Goal: Navigation & Orientation: Find specific page/section

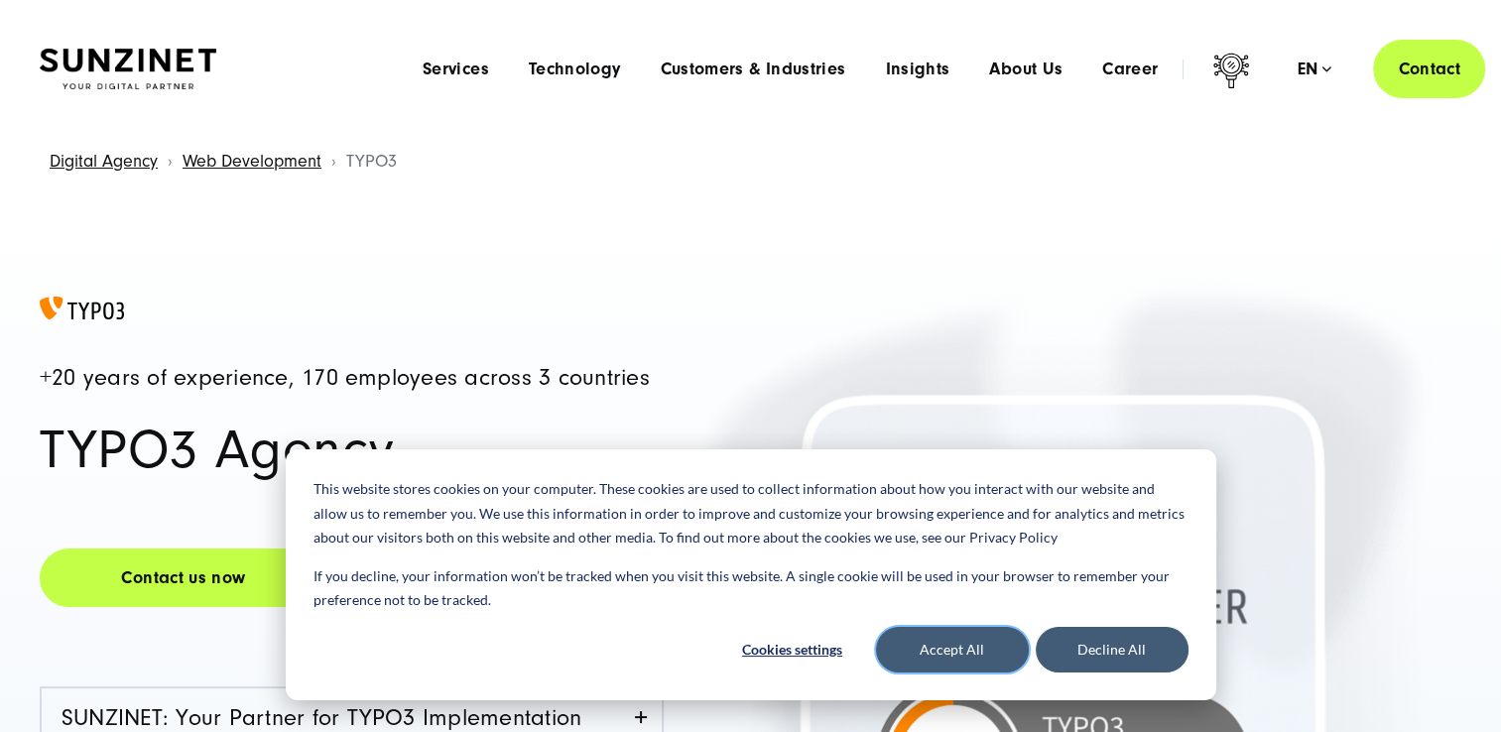
click at [968, 645] on button "Accept All" at bounding box center [952, 650] width 153 height 46
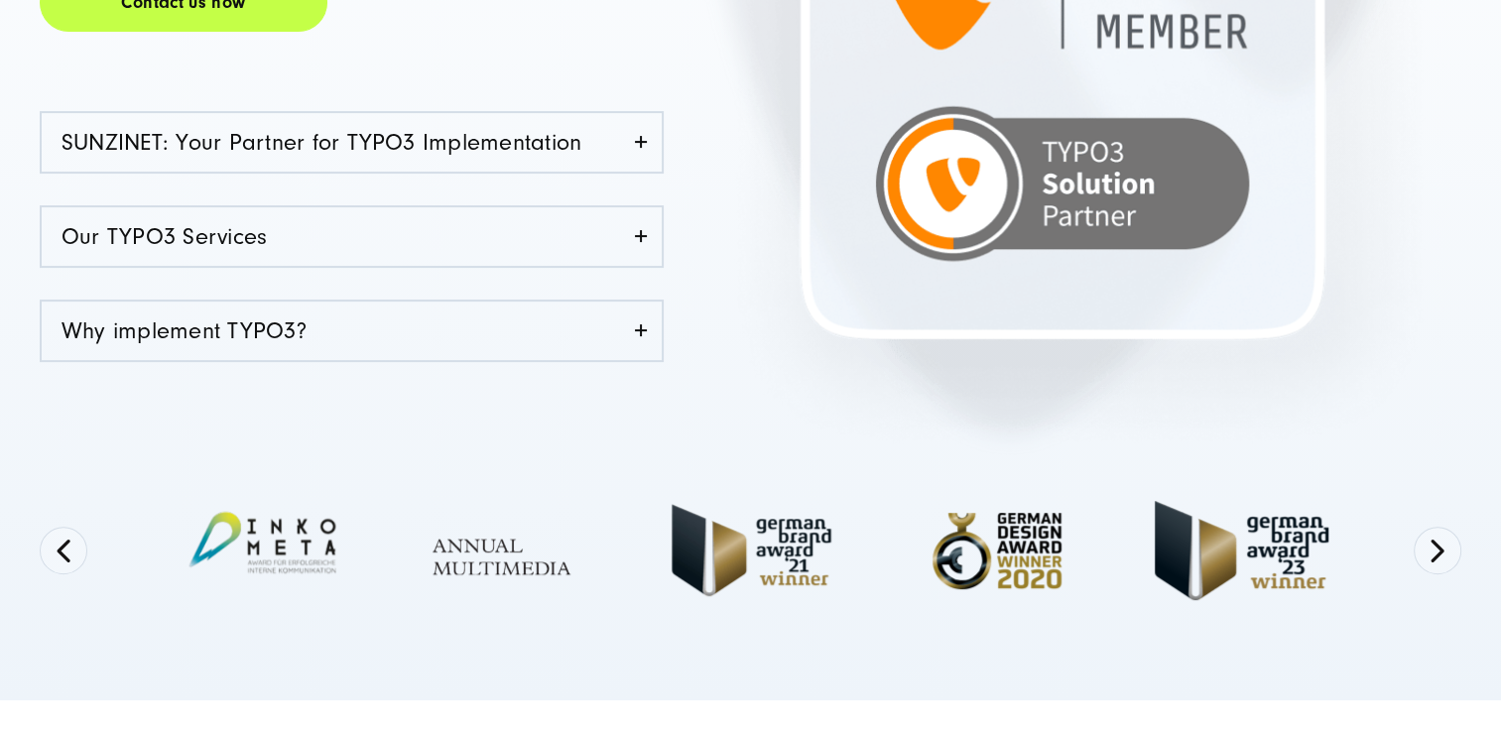
scroll to position [694, 0]
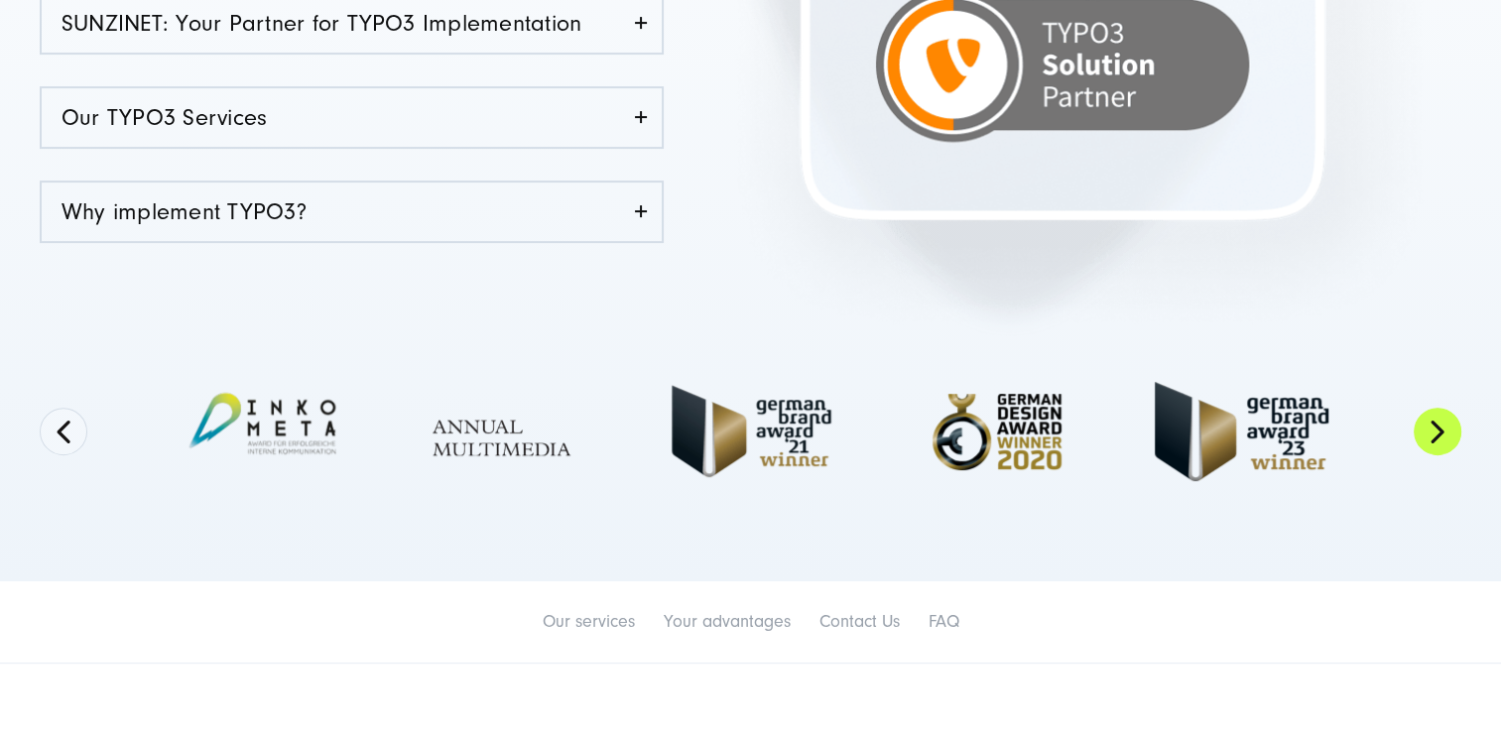
click at [1444, 431] on button "Next" at bounding box center [1438, 432] width 48 height 48
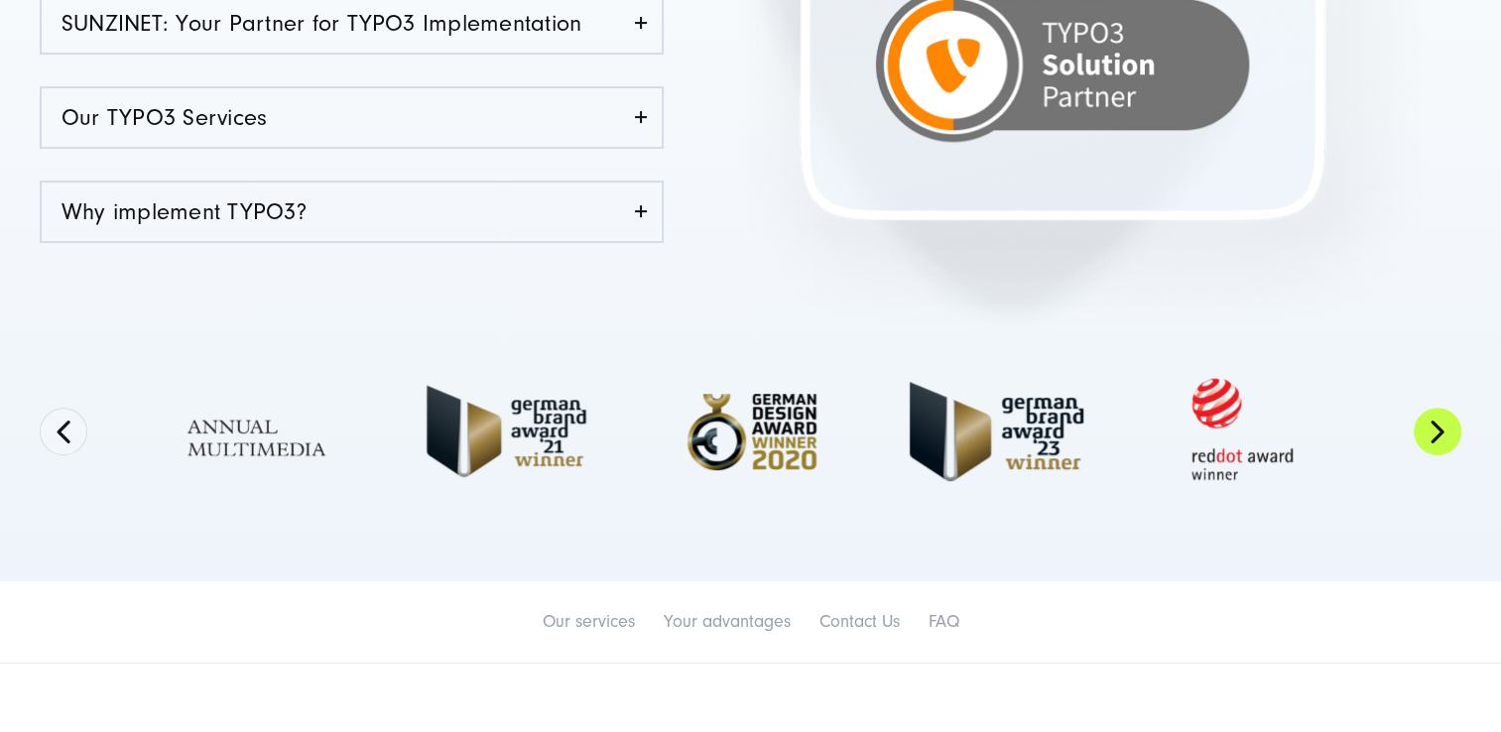
click at [1444, 431] on button "Next" at bounding box center [1438, 432] width 48 height 48
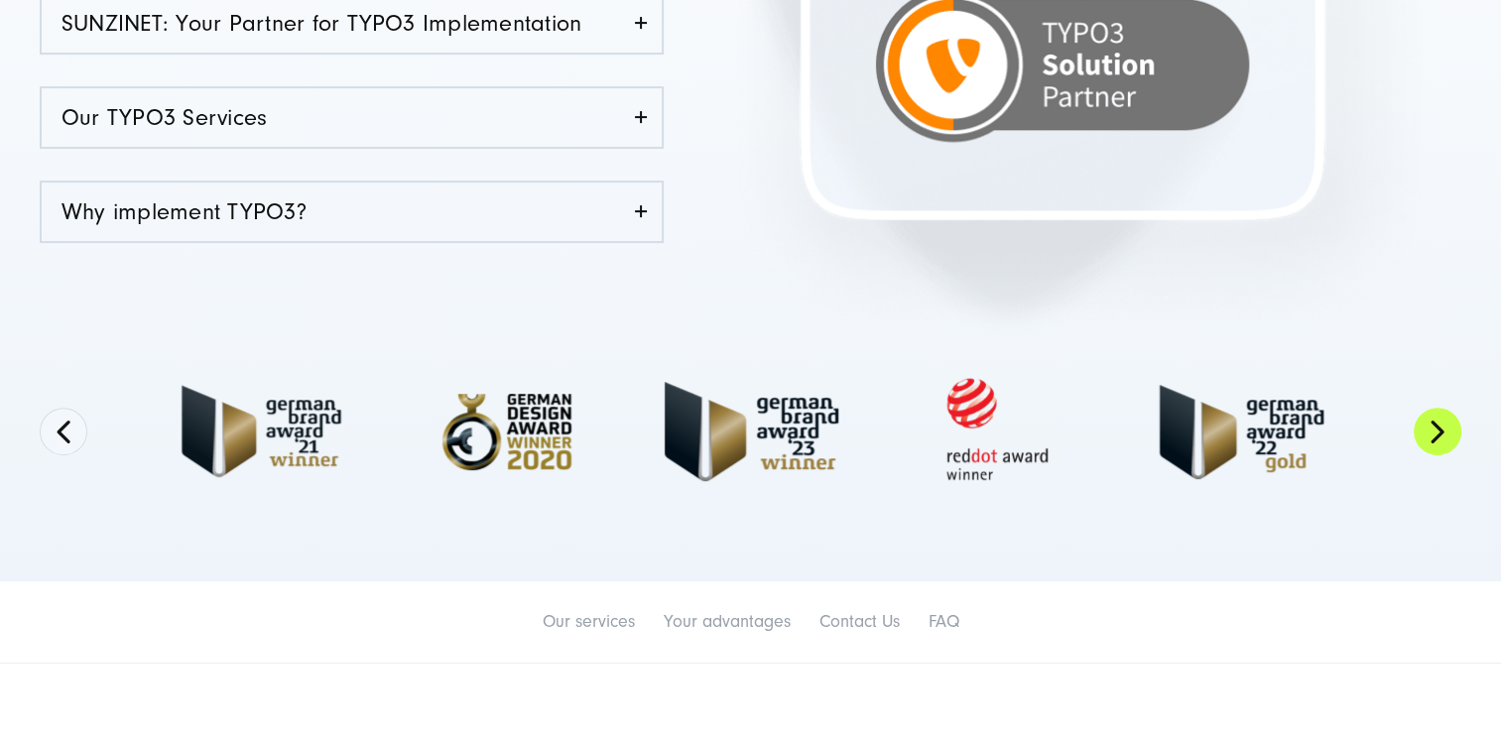
click at [1444, 431] on button "Next" at bounding box center [1438, 432] width 48 height 48
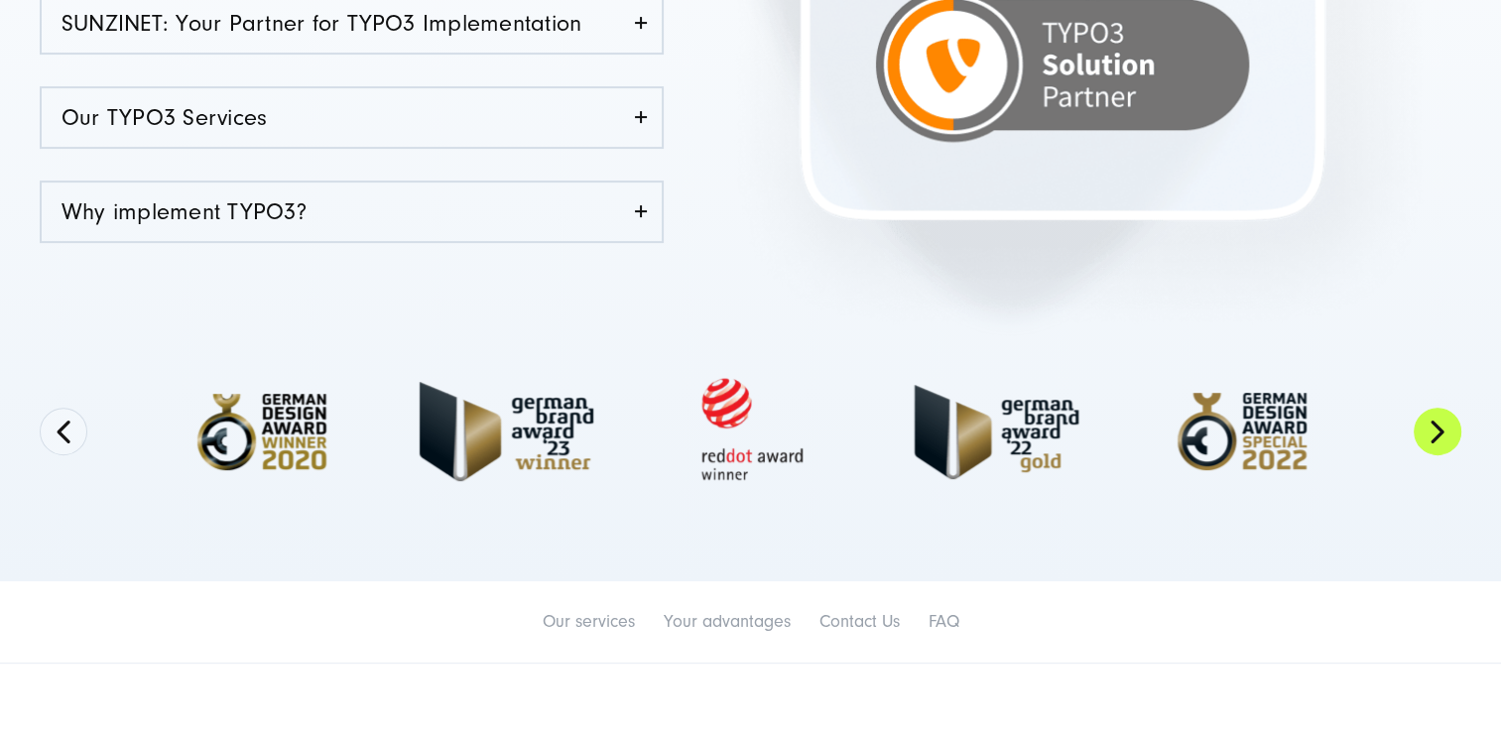
click at [1440, 431] on button "Next" at bounding box center [1438, 432] width 48 height 48
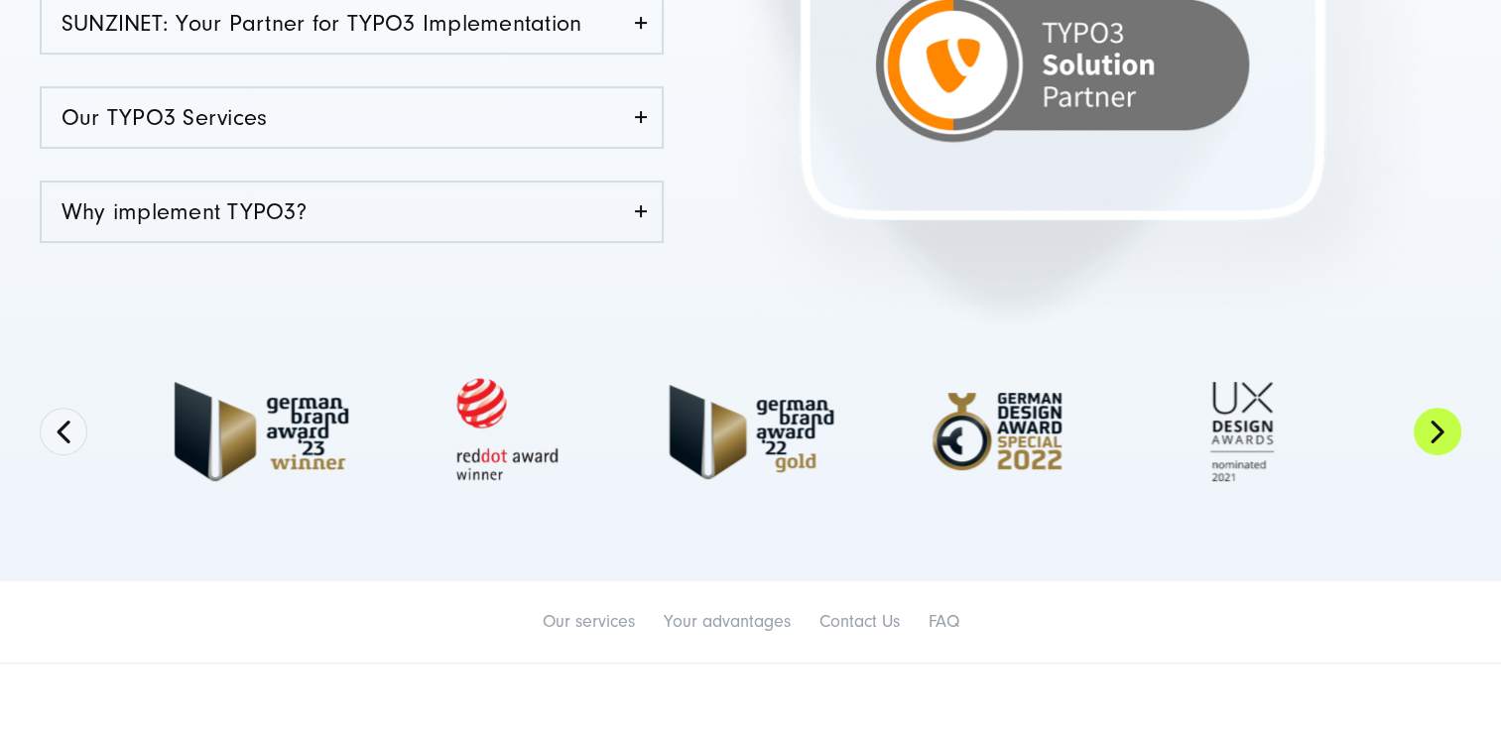
click at [1439, 431] on button "Next" at bounding box center [1438, 432] width 48 height 48
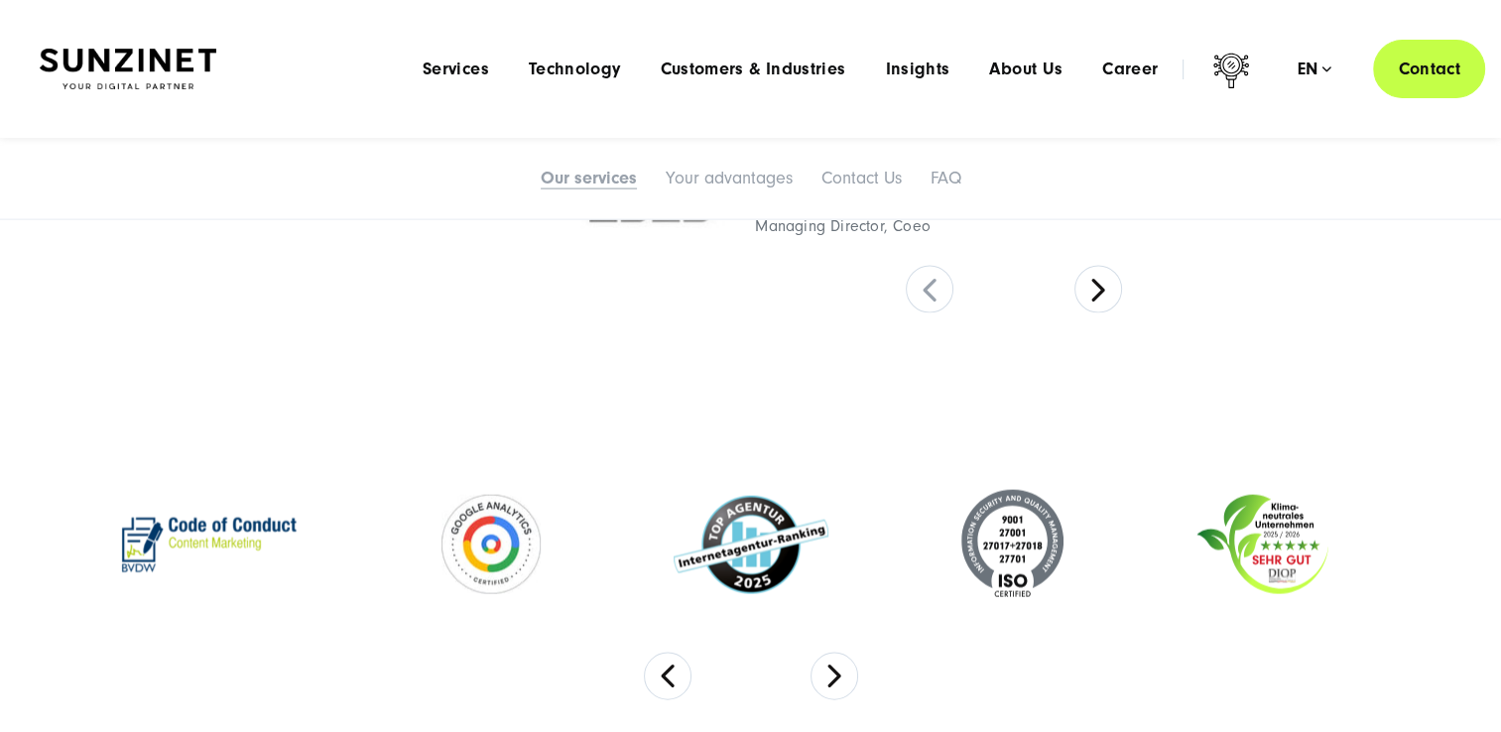
scroll to position [4067, 0]
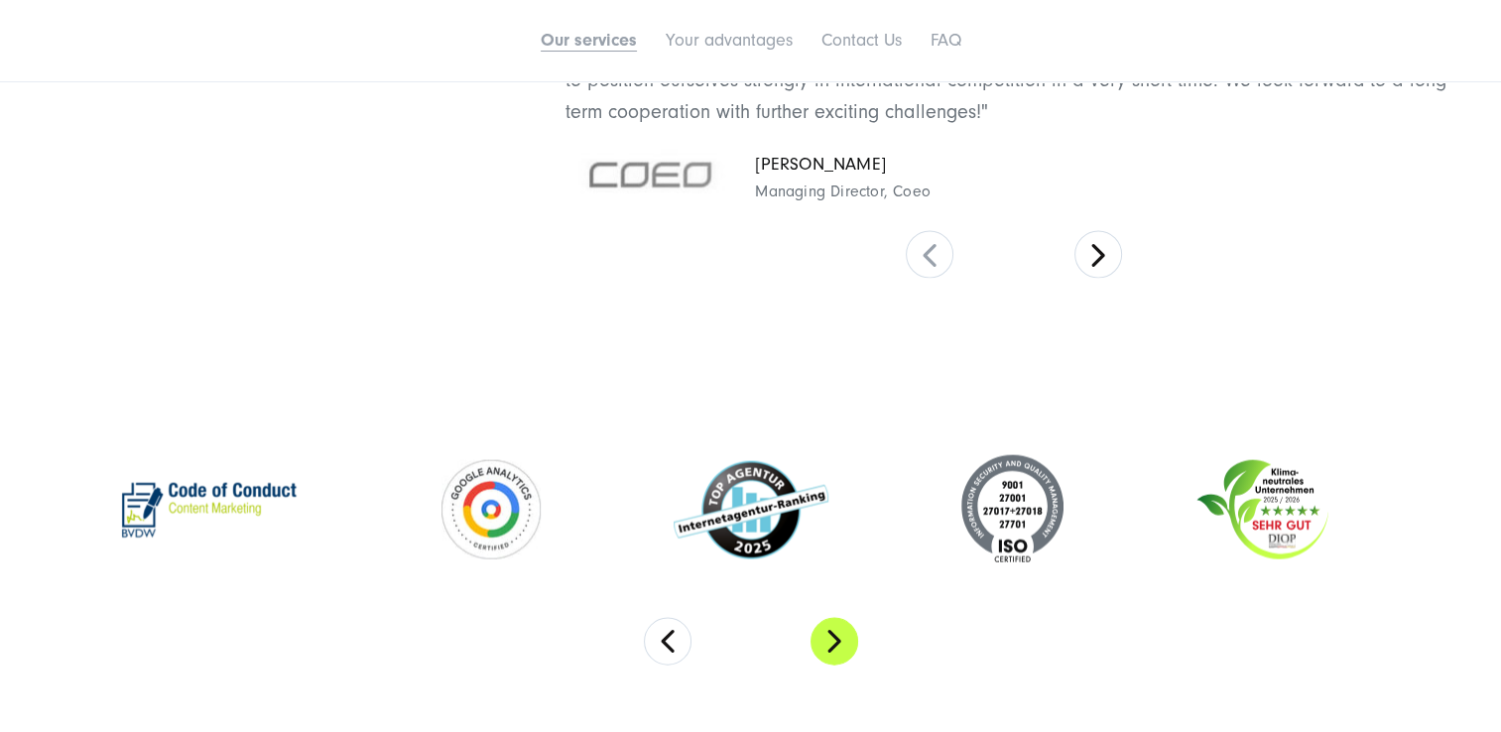
click at [845, 648] on button "Next" at bounding box center [834, 642] width 48 height 48
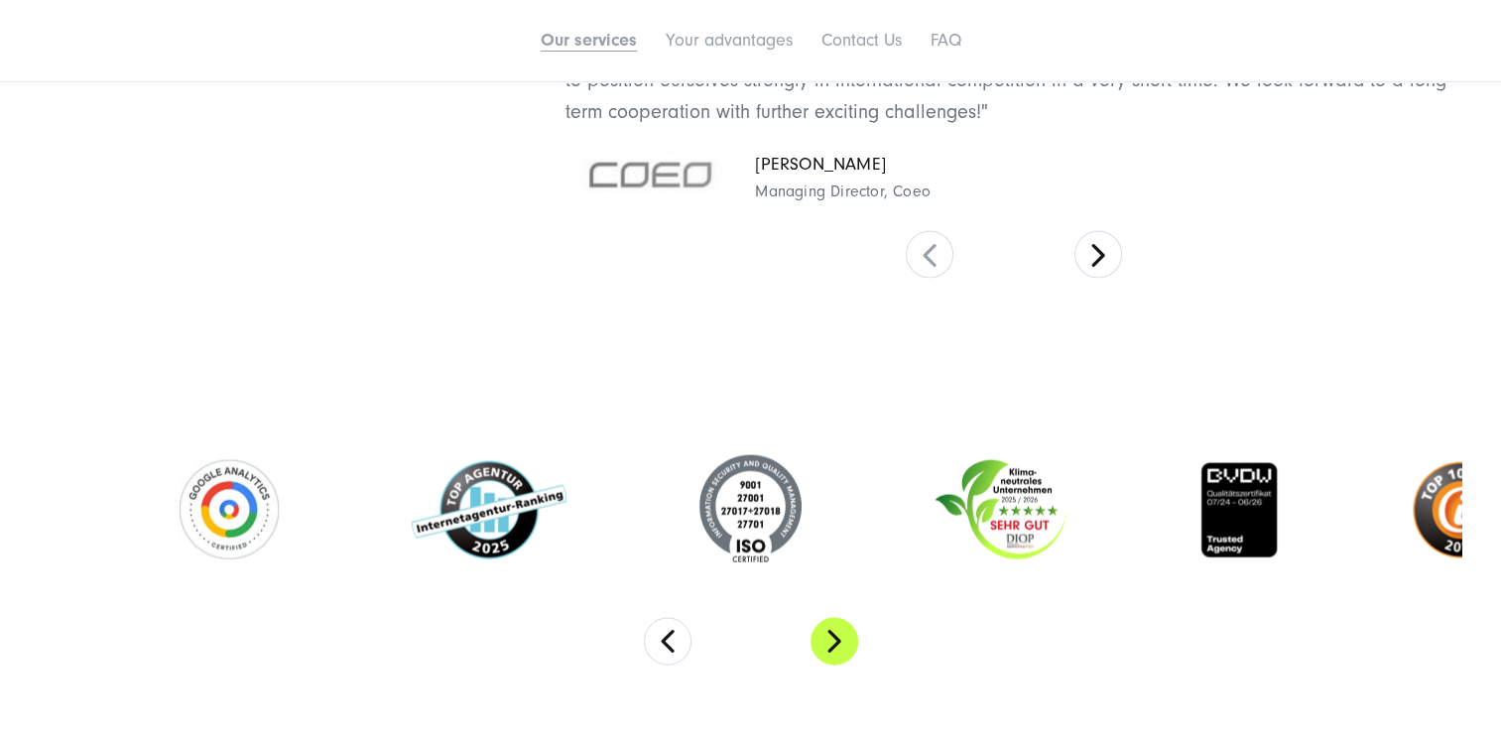
click at [845, 648] on button "Next" at bounding box center [834, 642] width 48 height 48
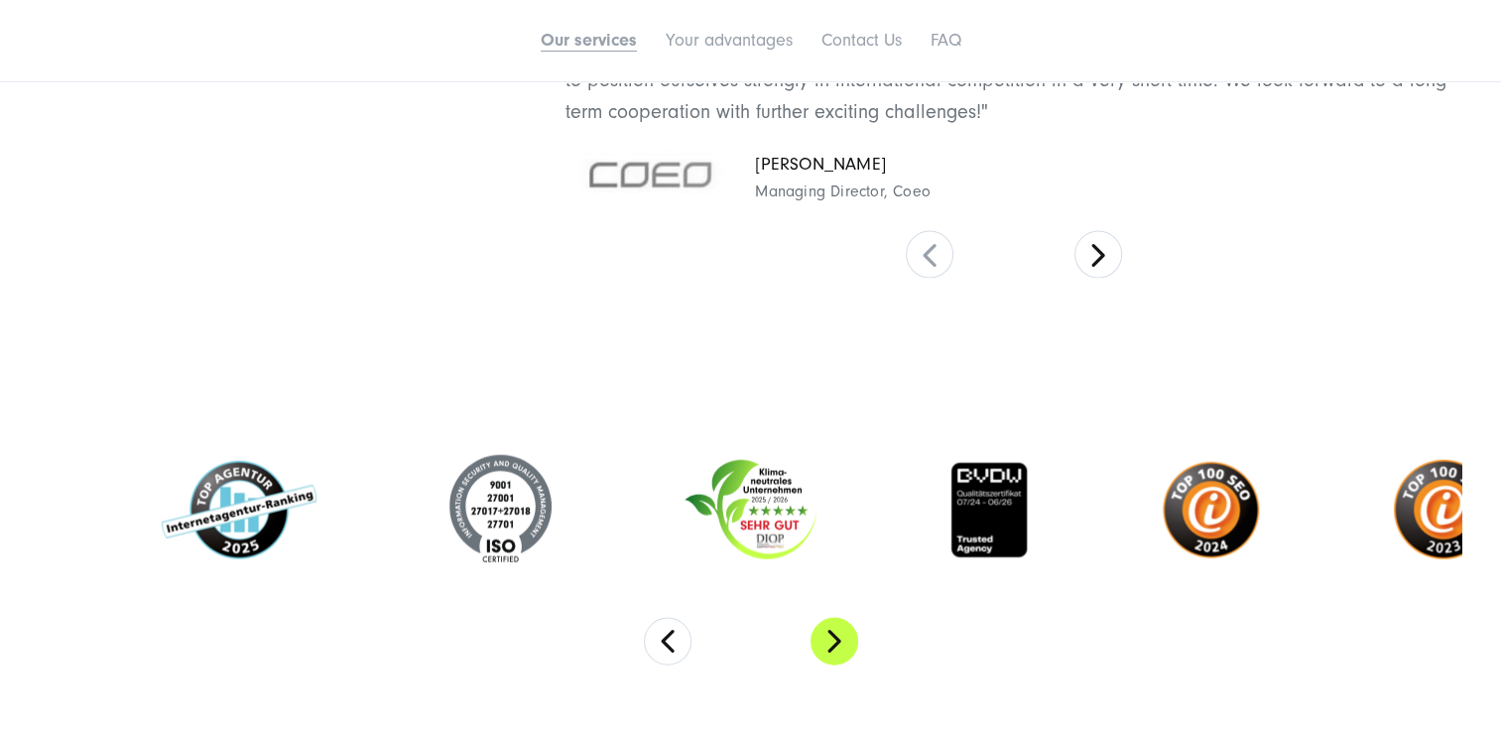
click at [845, 648] on button "Next" at bounding box center [834, 642] width 48 height 48
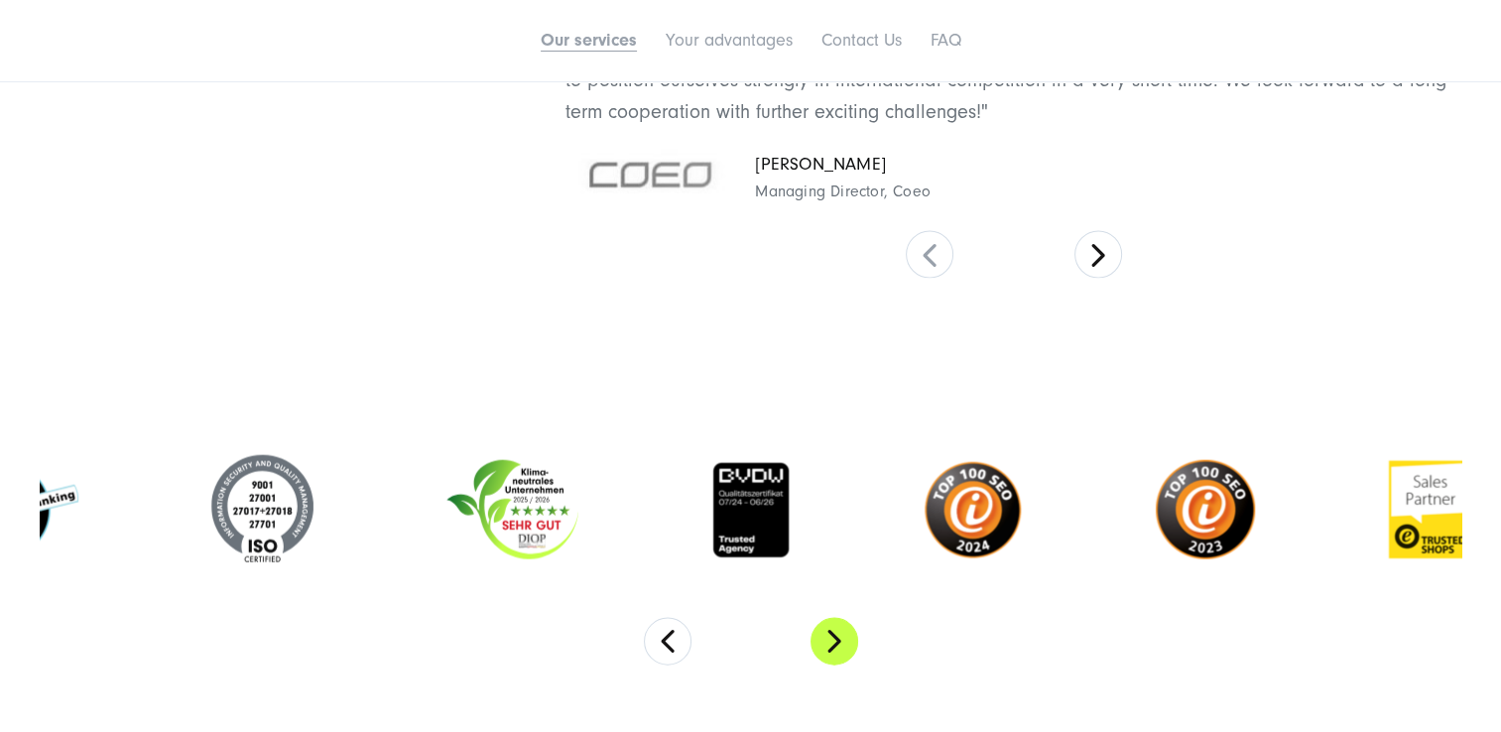
click at [845, 648] on button "Next" at bounding box center [834, 642] width 48 height 48
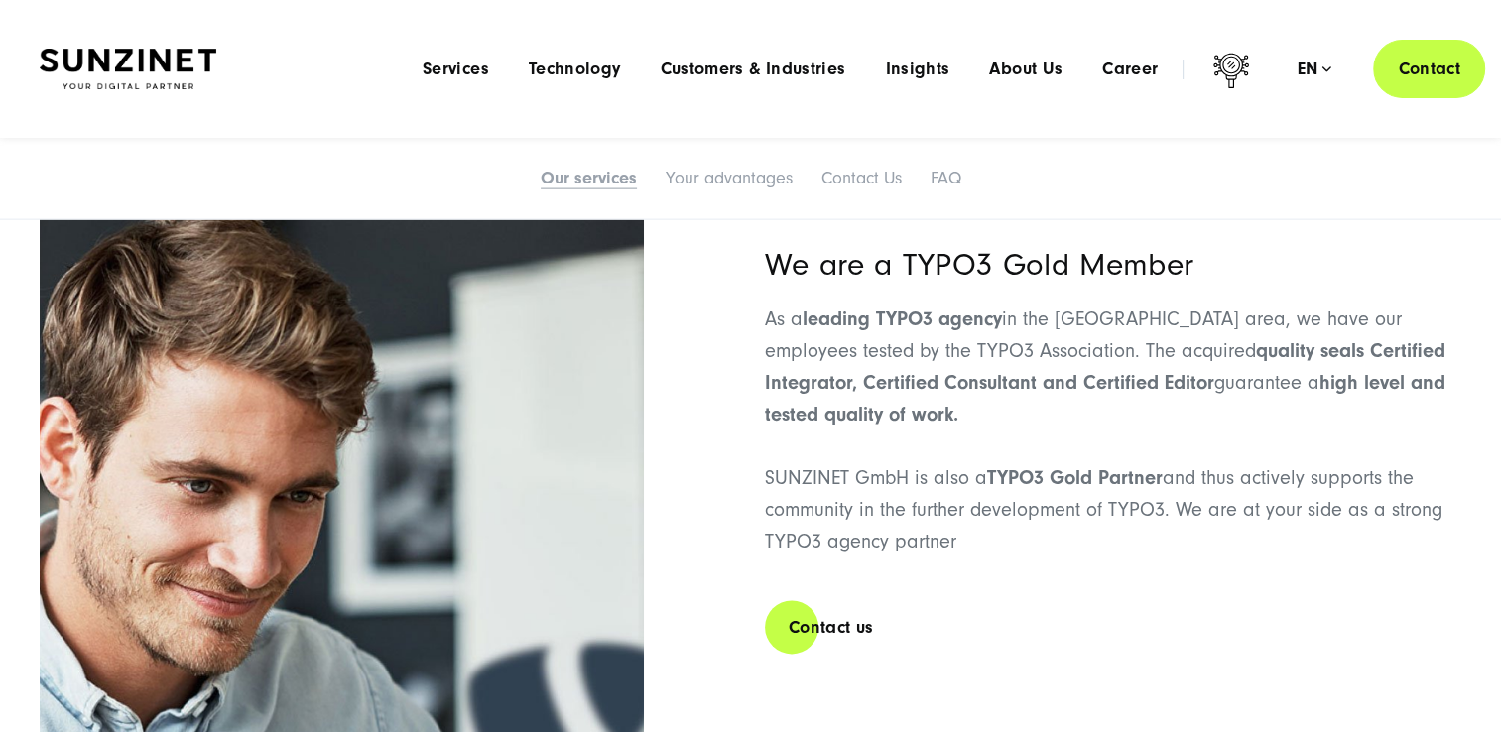
scroll to position [1885, 0]
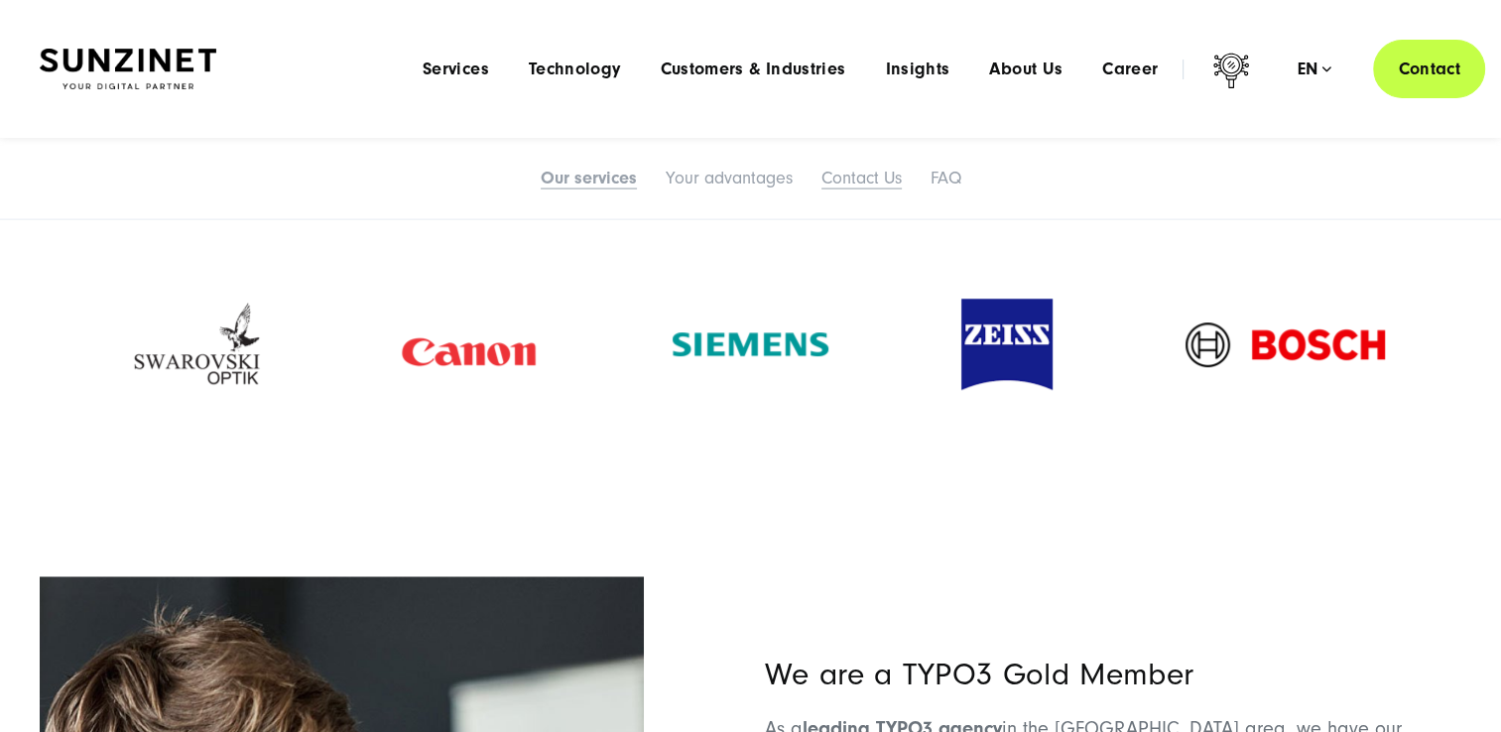
click at [869, 175] on link "Contact Us" at bounding box center [861, 178] width 80 height 21
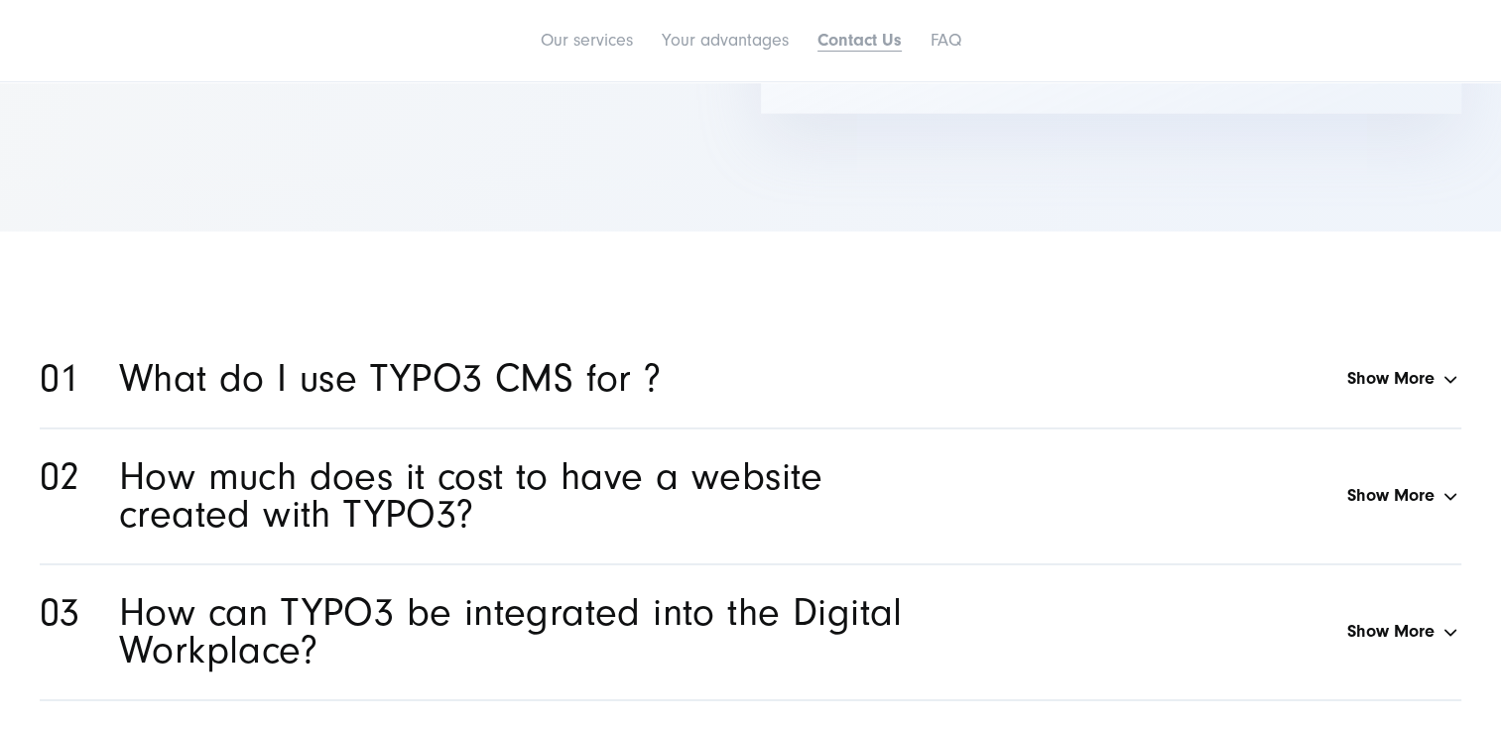
scroll to position [10404, 0]
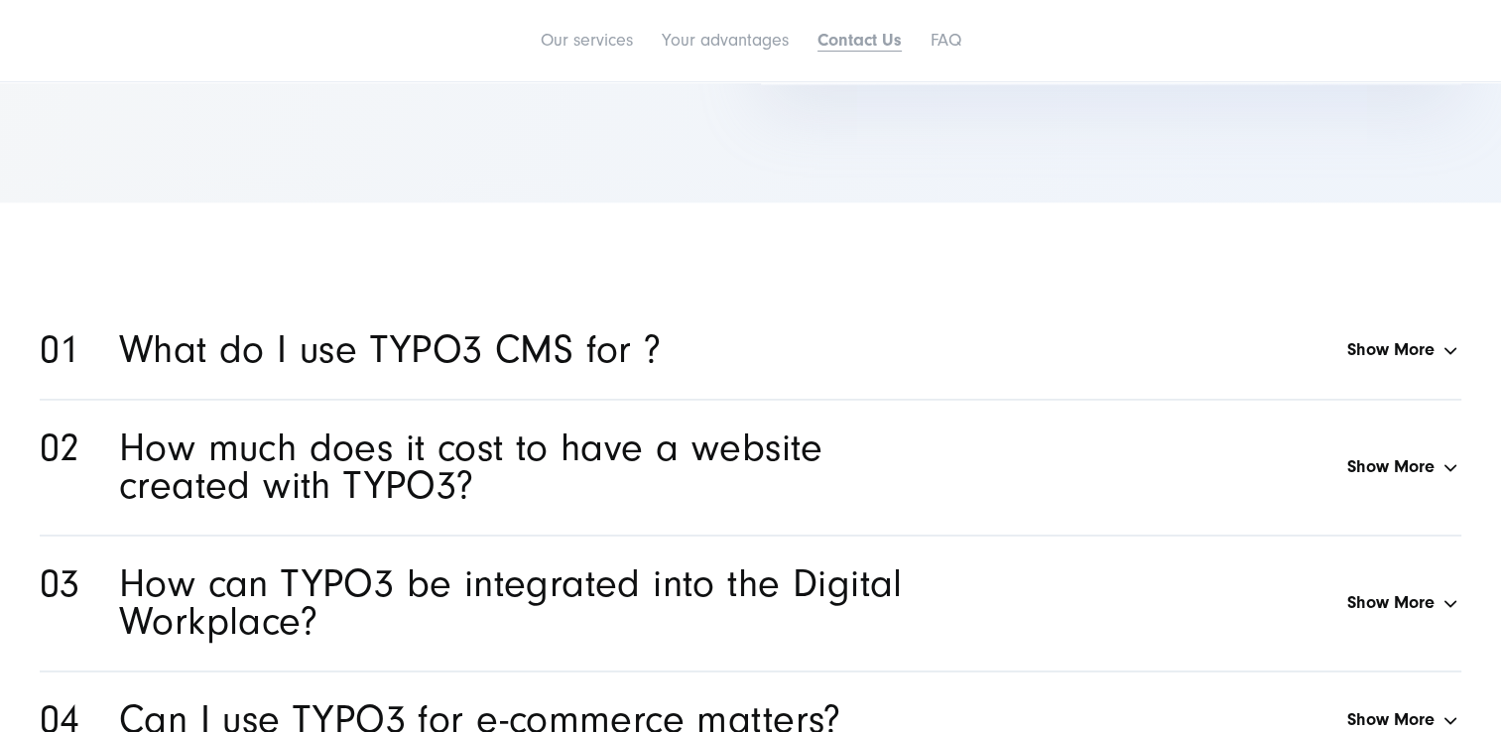
click at [659, 468] on h2 "How much does it cost to have a website created with TYPO3?" at bounding box center [522, 467] width 806 height 75
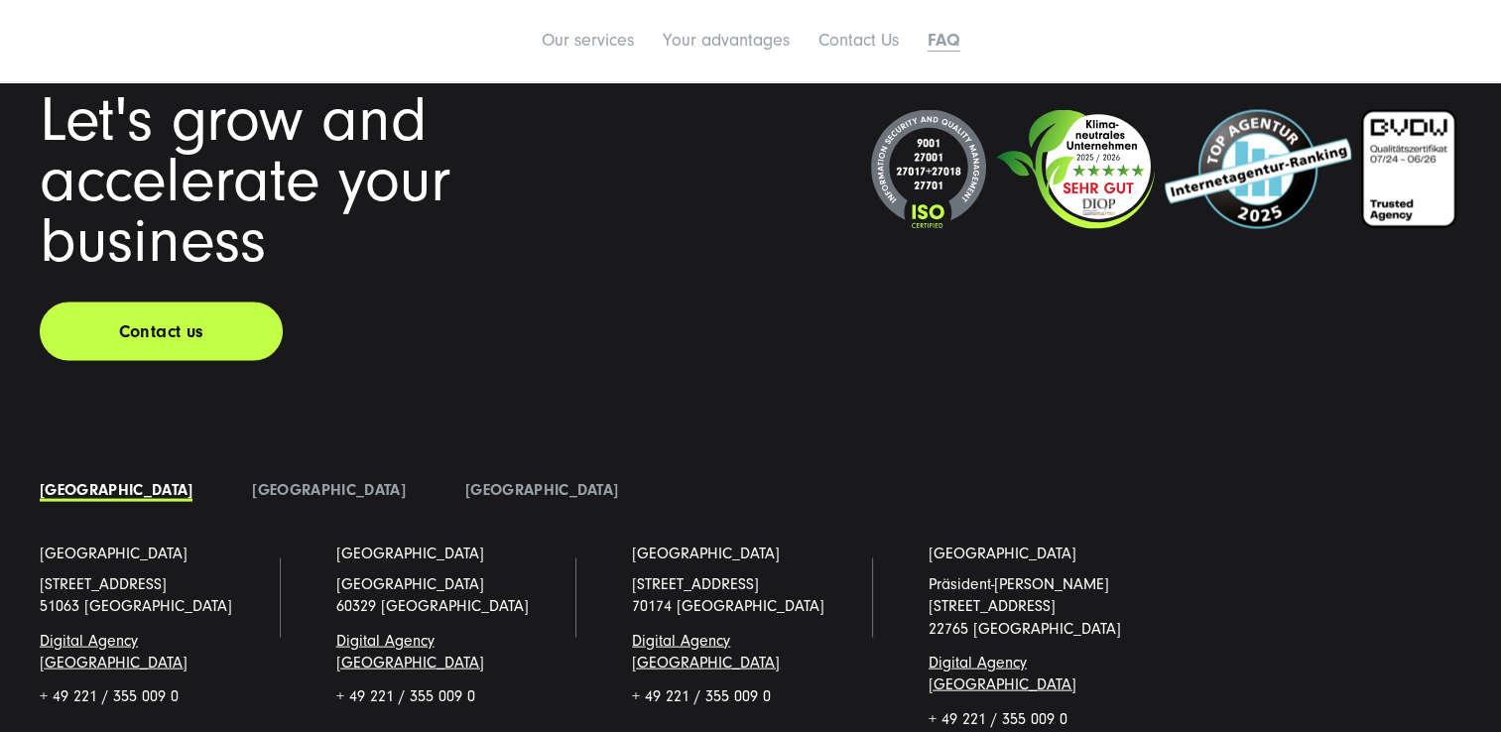
scroll to position [11793, 0]
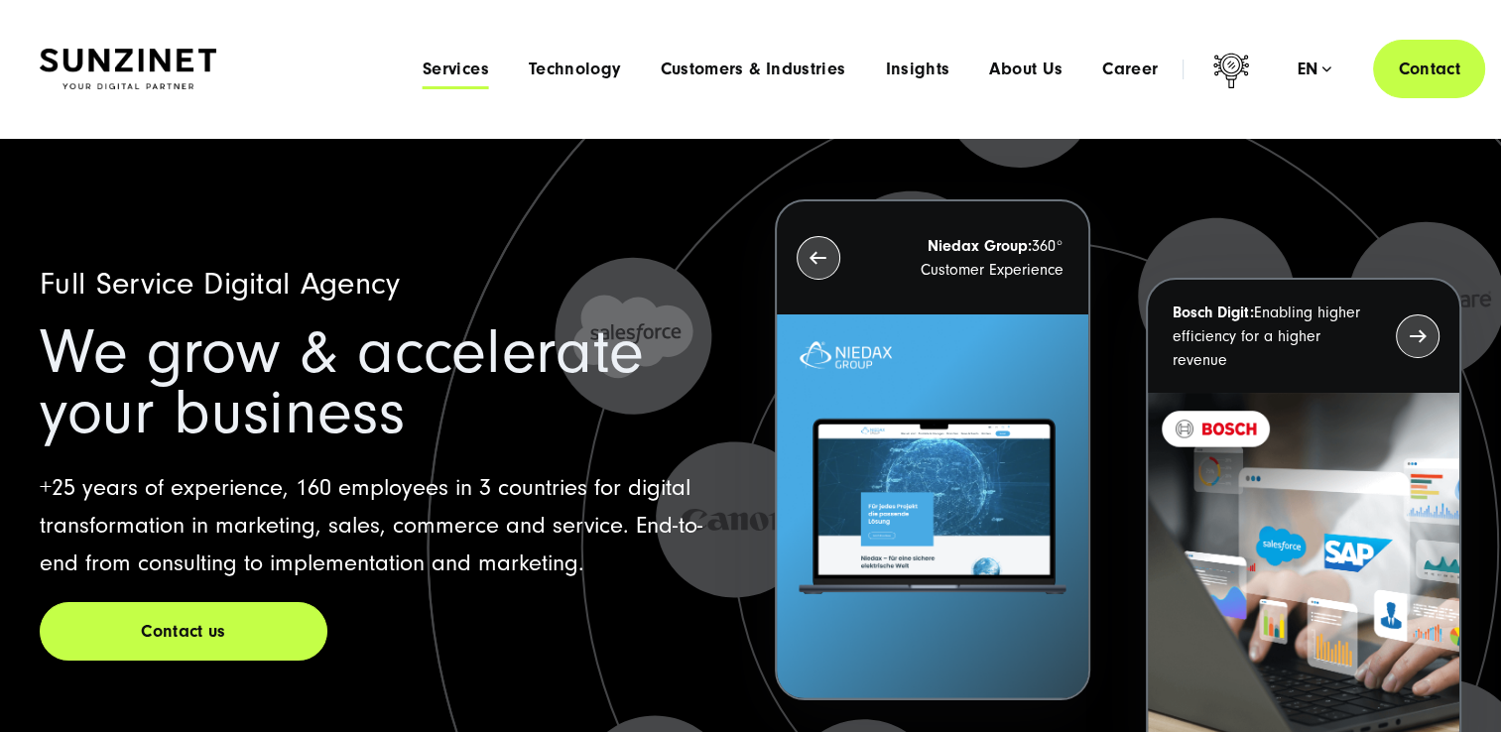
click at [473, 67] on span "Services" at bounding box center [456, 70] width 66 height 20
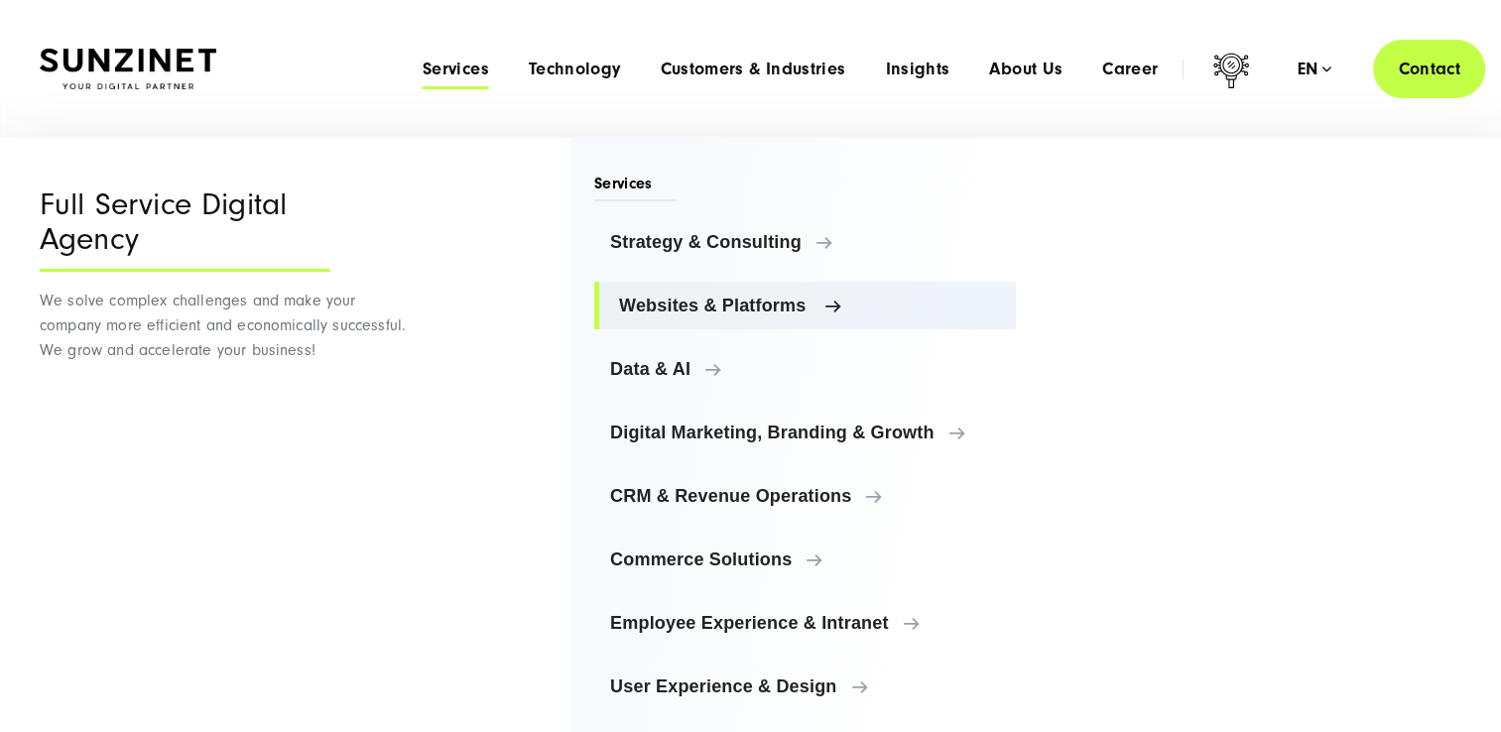
click at [762, 300] on span "Websites & Platforms" at bounding box center [809, 306] width 381 height 20
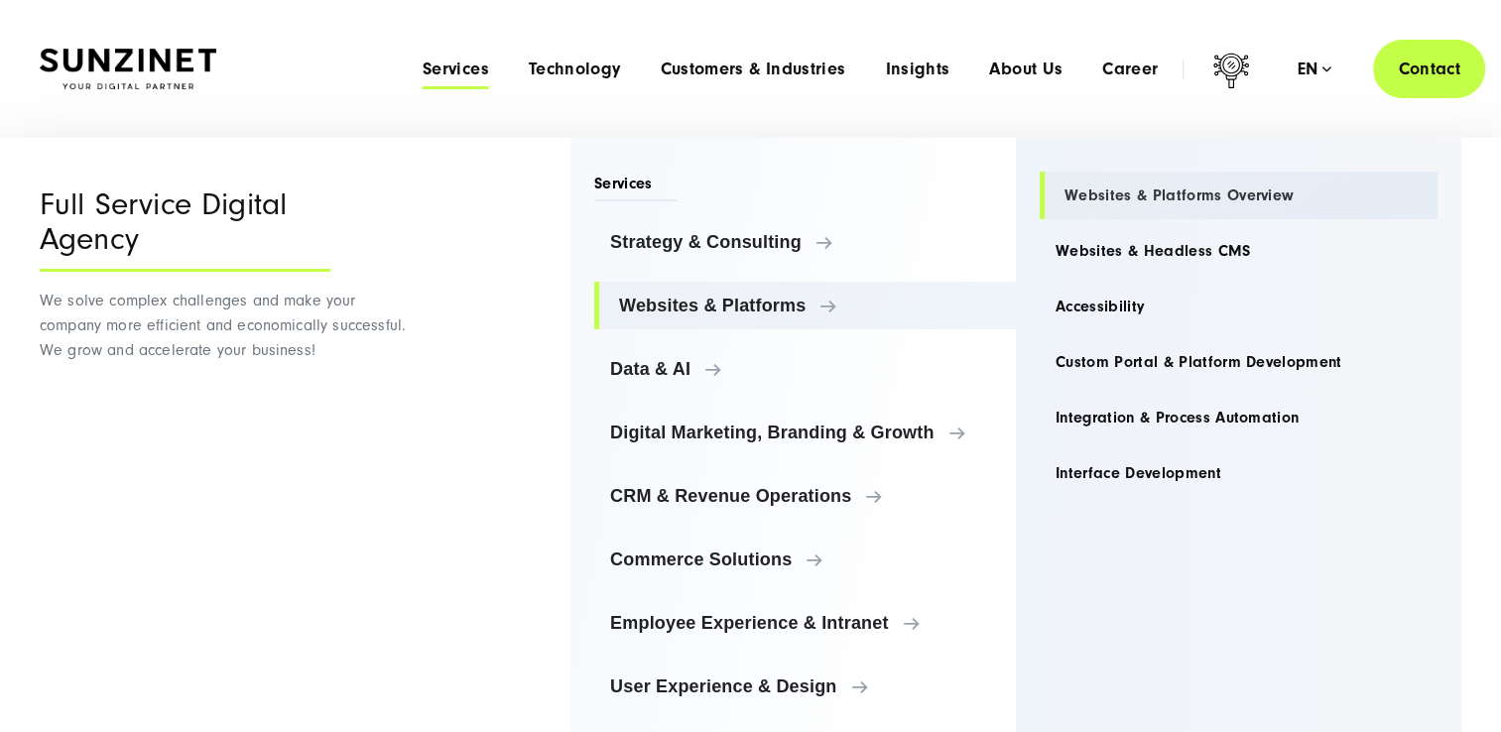
click at [1149, 197] on link "Websites & Platforms Overview" at bounding box center [1239, 196] width 398 height 48
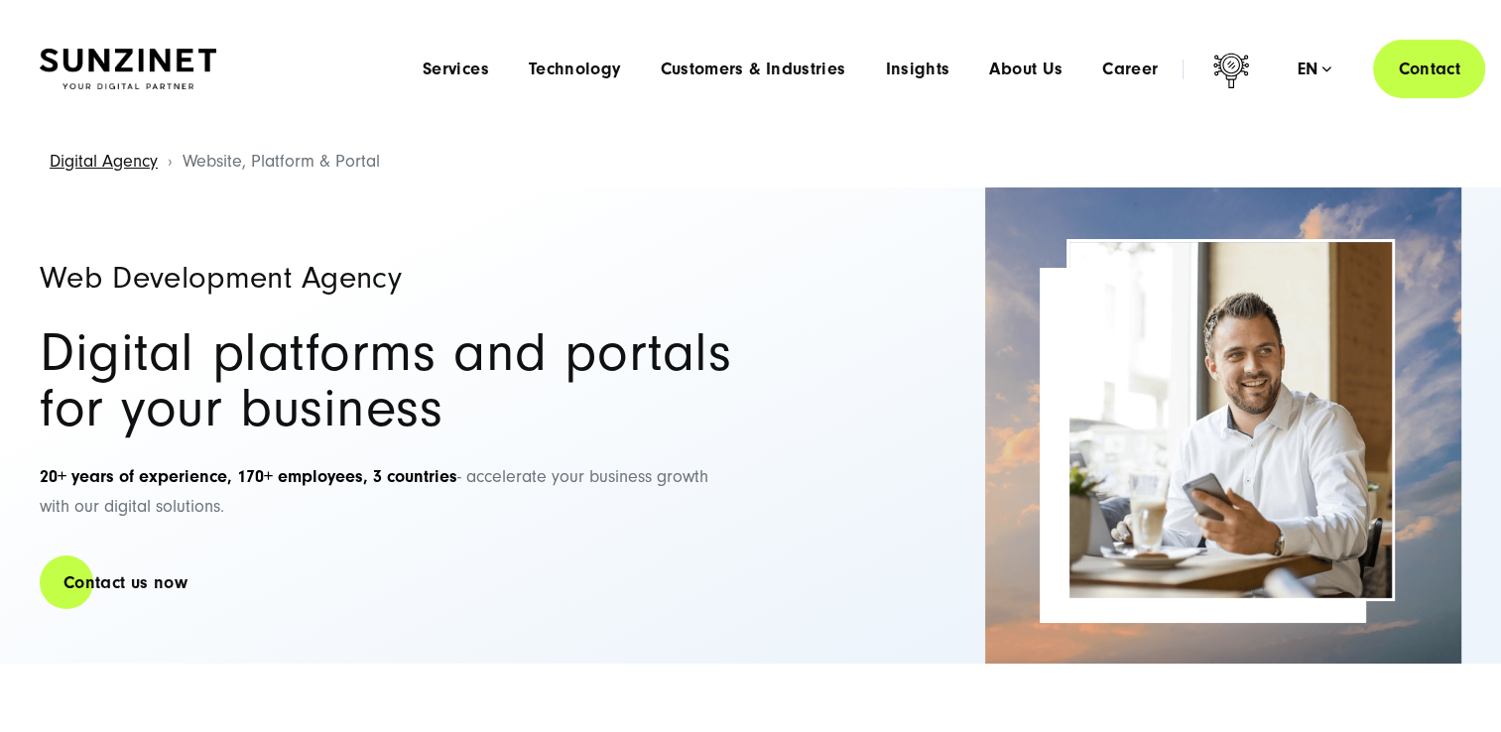
click at [145, 52] on img at bounding box center [128, 70] width 177 height 42
